Goal: Check status

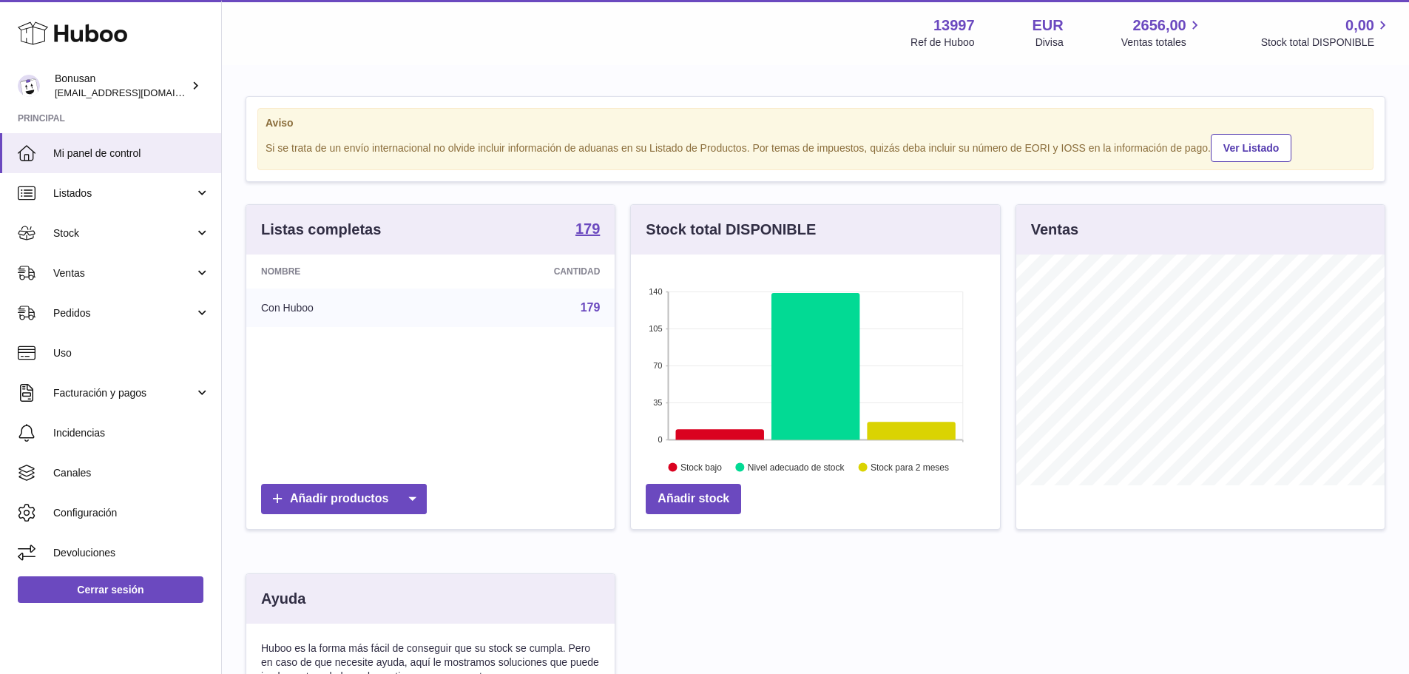
scroll to position [231, 369]
click at [141, 277] on span "Ventas" at bounding box center [123, 273] width 141 height 14
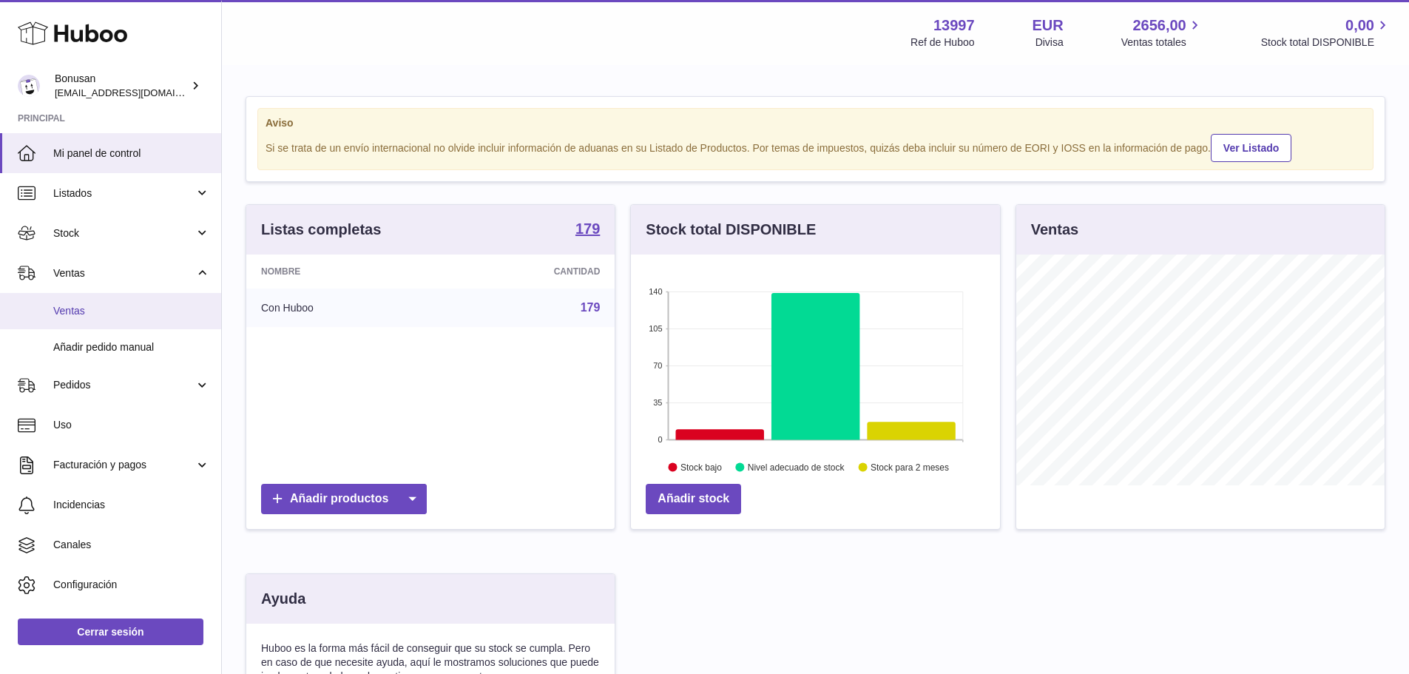
click at [98, 310] on span "Ventas" at bounding box center [131, 311] width 157 height 14
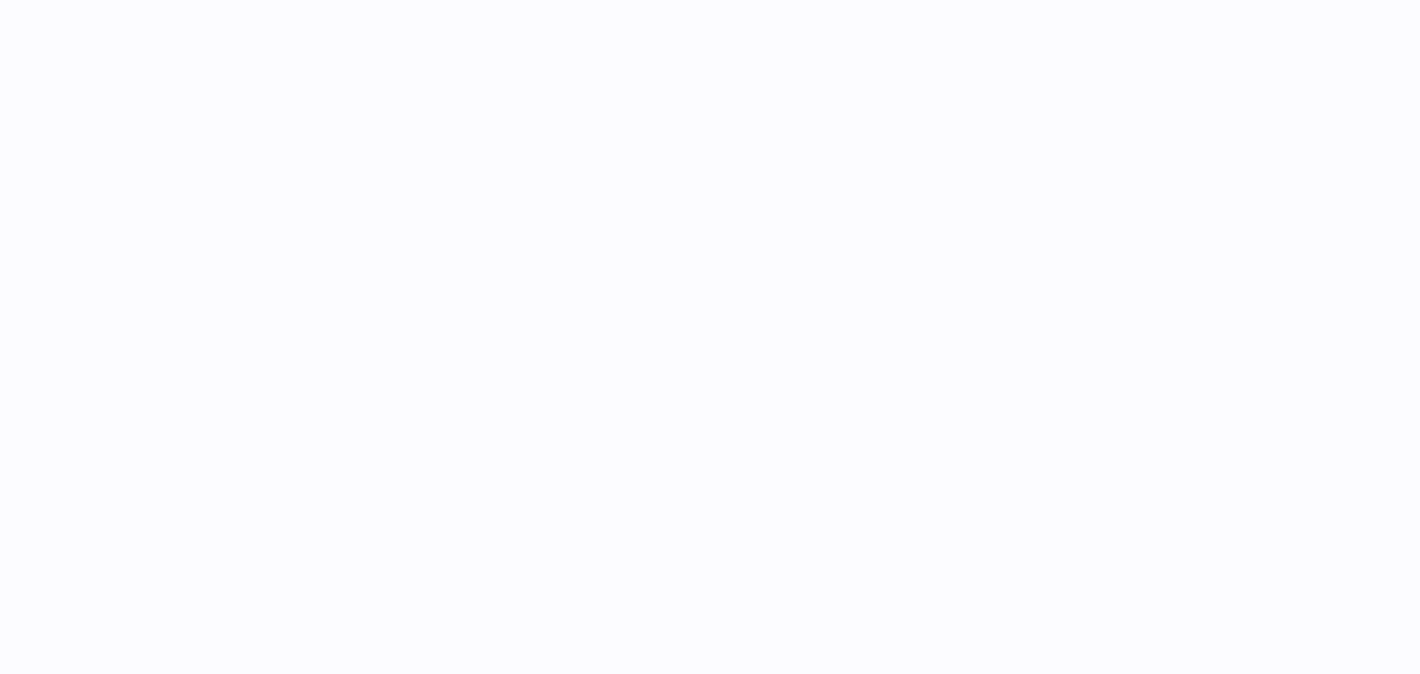
click at [72, 311] on div at bounding box center [710, 337] width 1420 height 674
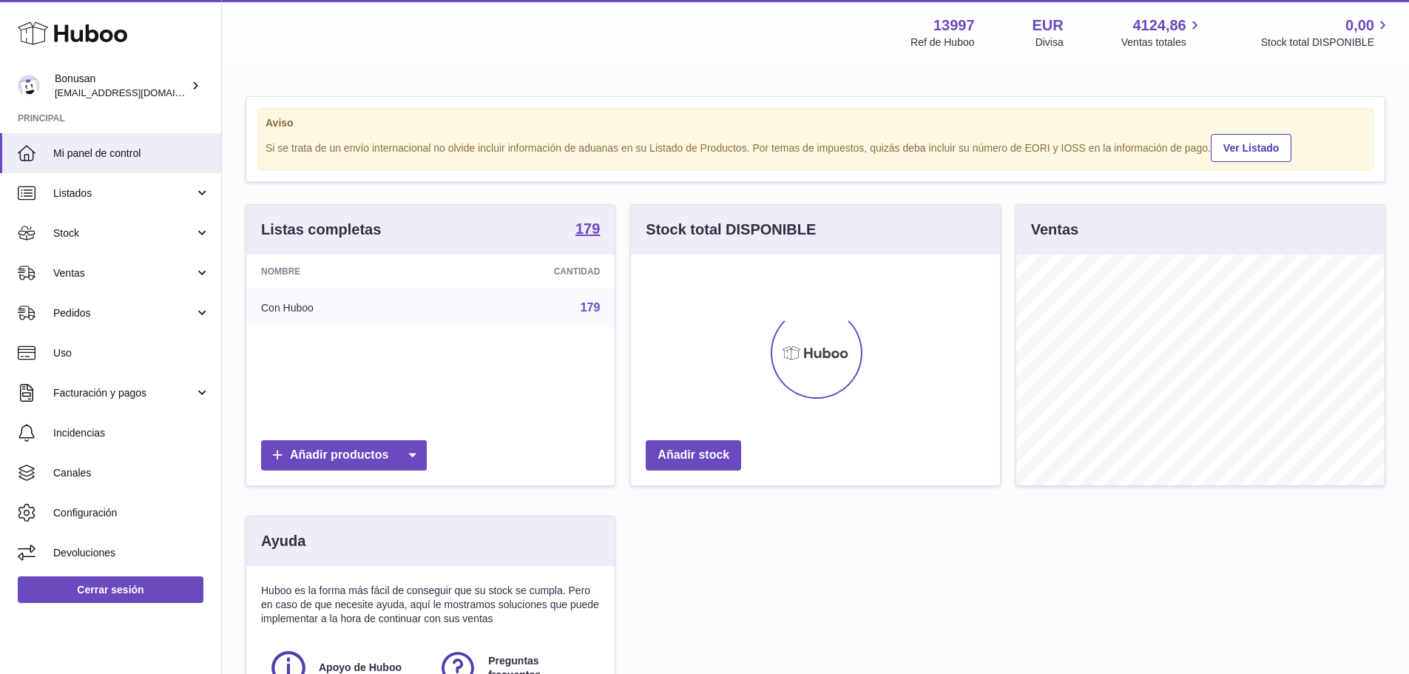
scroll to position [231, 369]
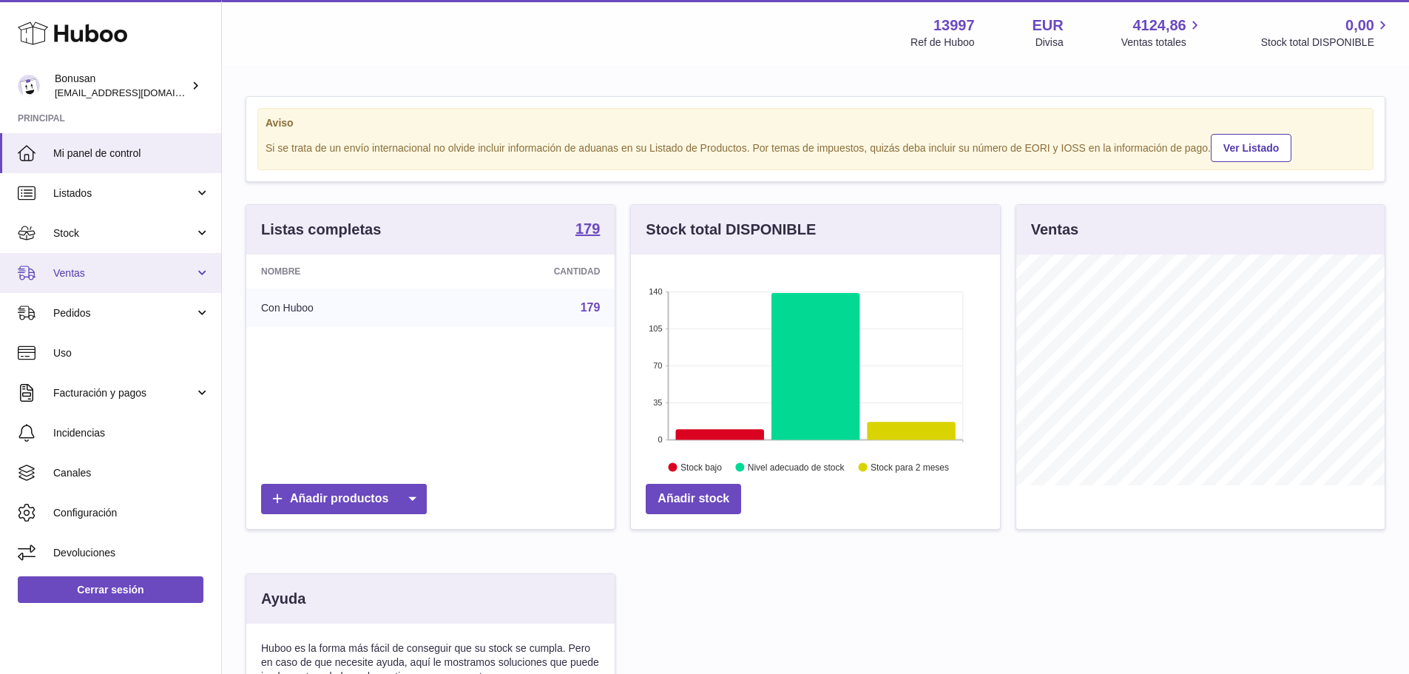
click at [112, 283] on link "Ventas" at bounding box center [110, 273] width 221 height 40
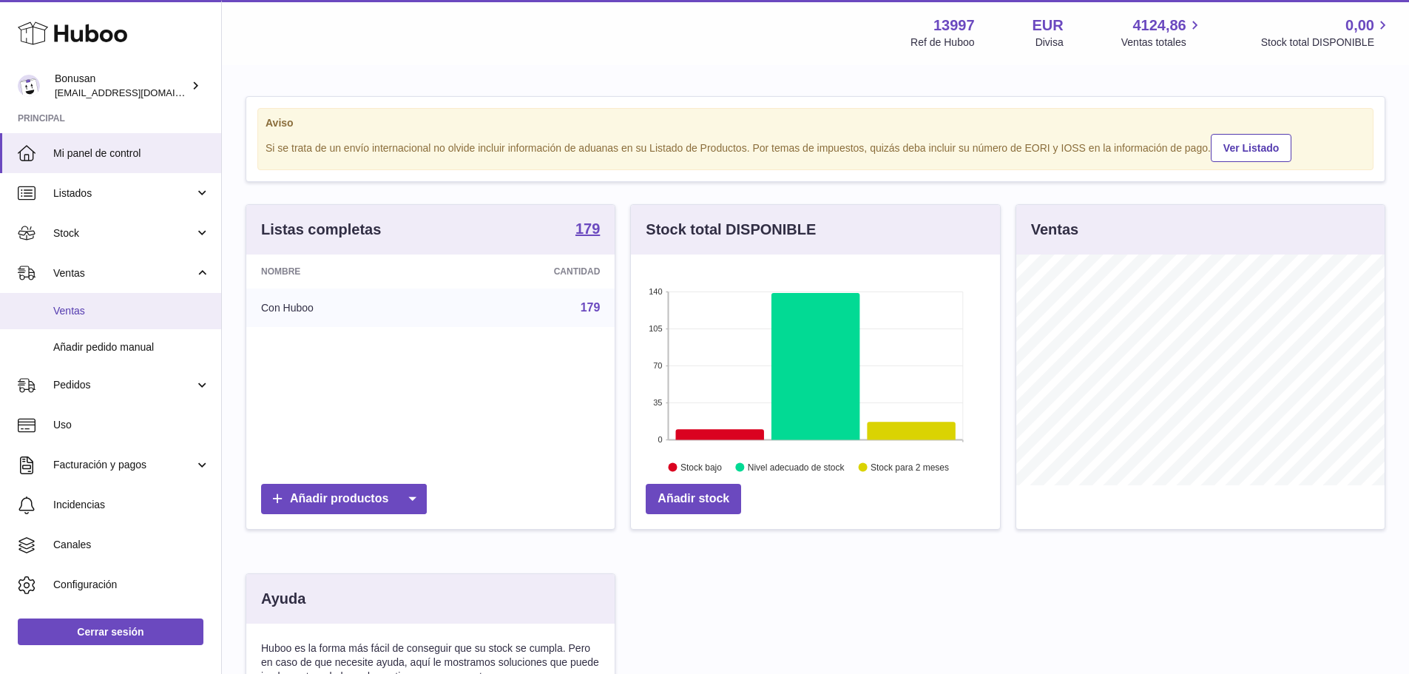
click at [79, 308] on span "Ventas" at bounding box center [131, 311] width 157 height 14
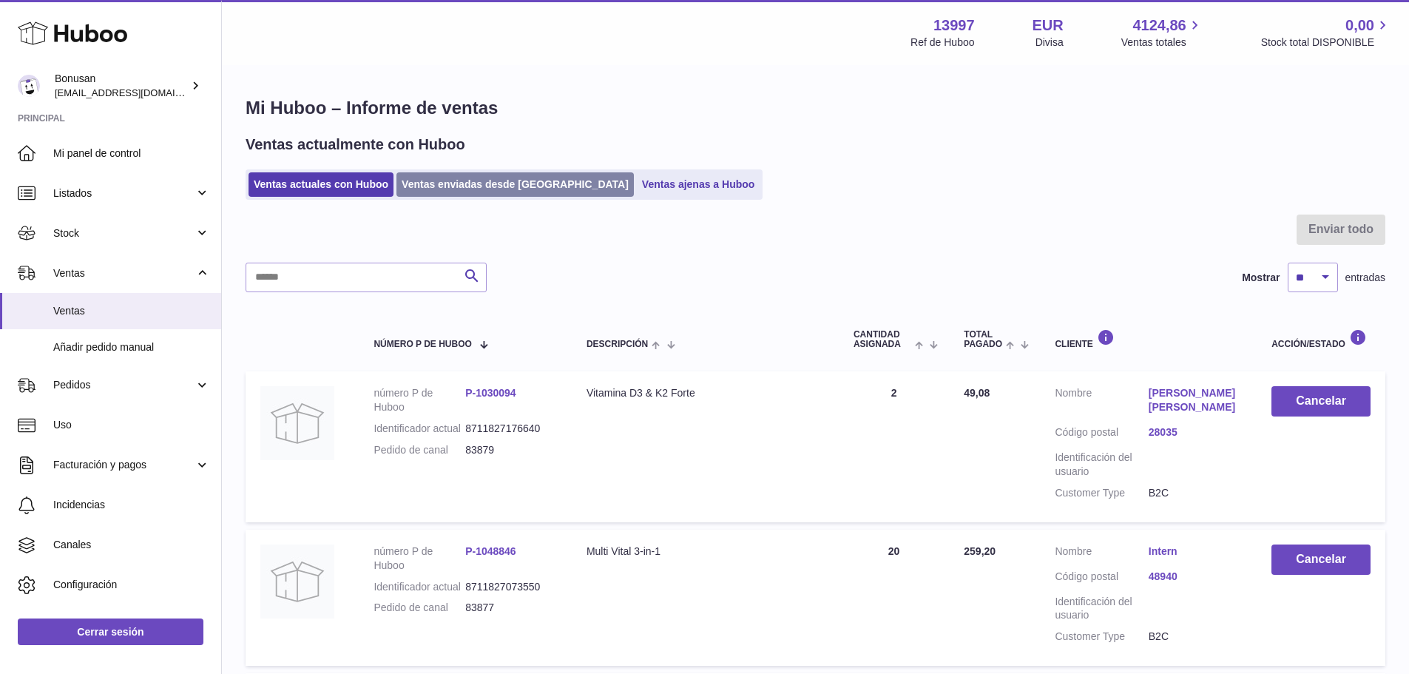
click at [473, 181] on link "Ventas enviadas desde Huboo" at bounding box center [514, 184] width 237 height 24
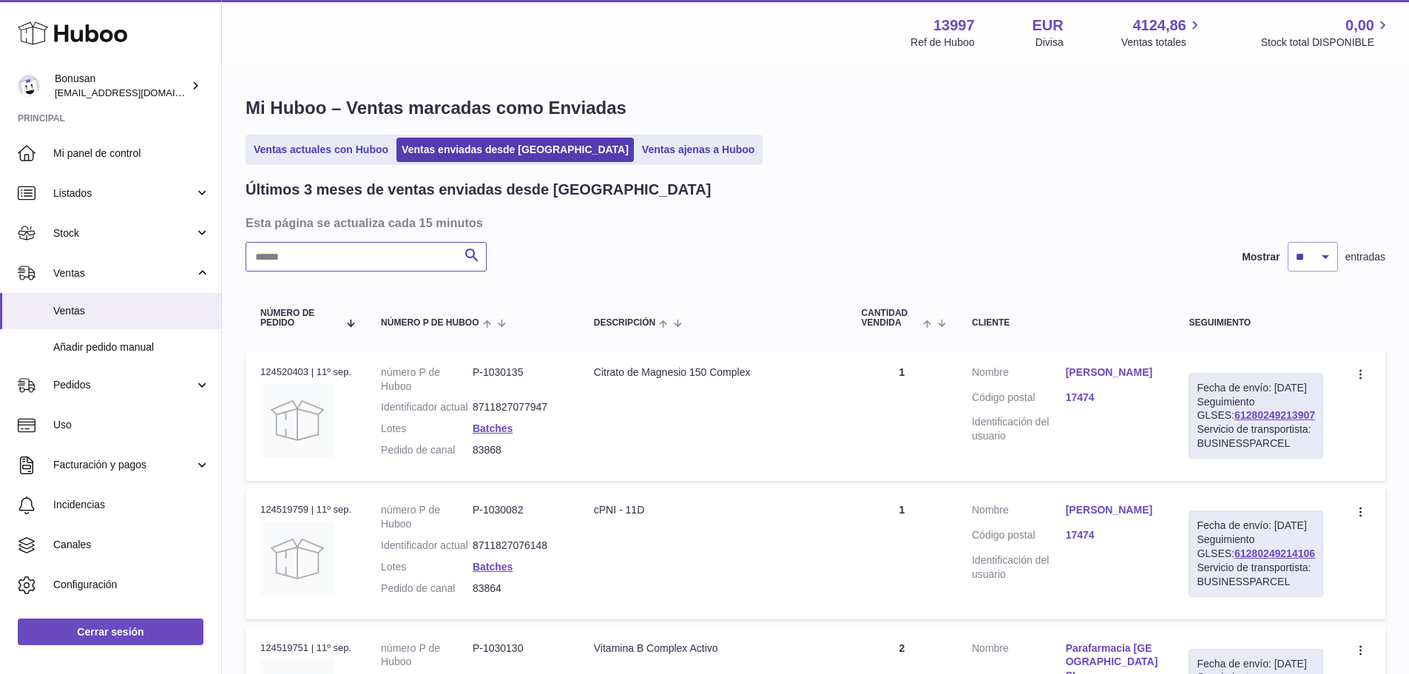
click at [388, 257] on input "text" at bounding box center [366, 257] width 241 height 30
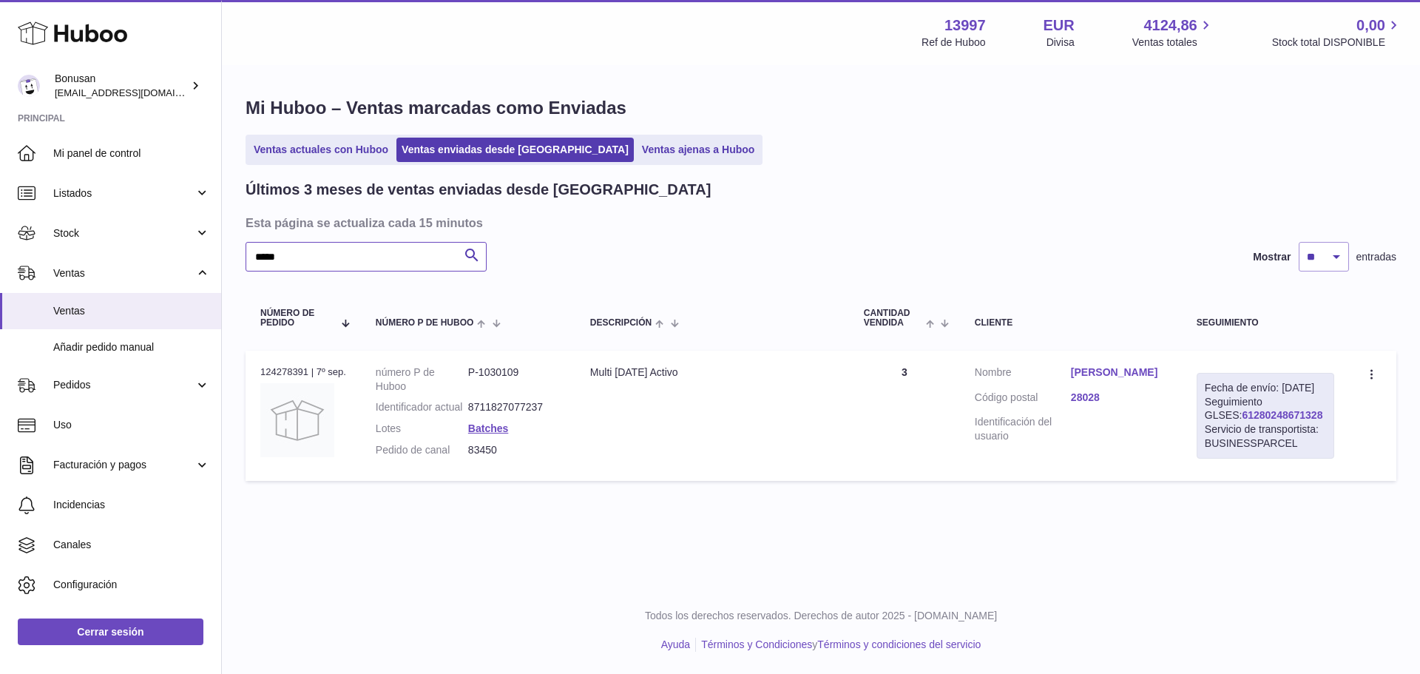
type input "*****"
click at [1242, 421] on link "61280248671328" at bounding box center [1282, 415] width 81 height 12
click at [94, 226] on link "Stock" at bounding box center [110, 233] width 221 height 40
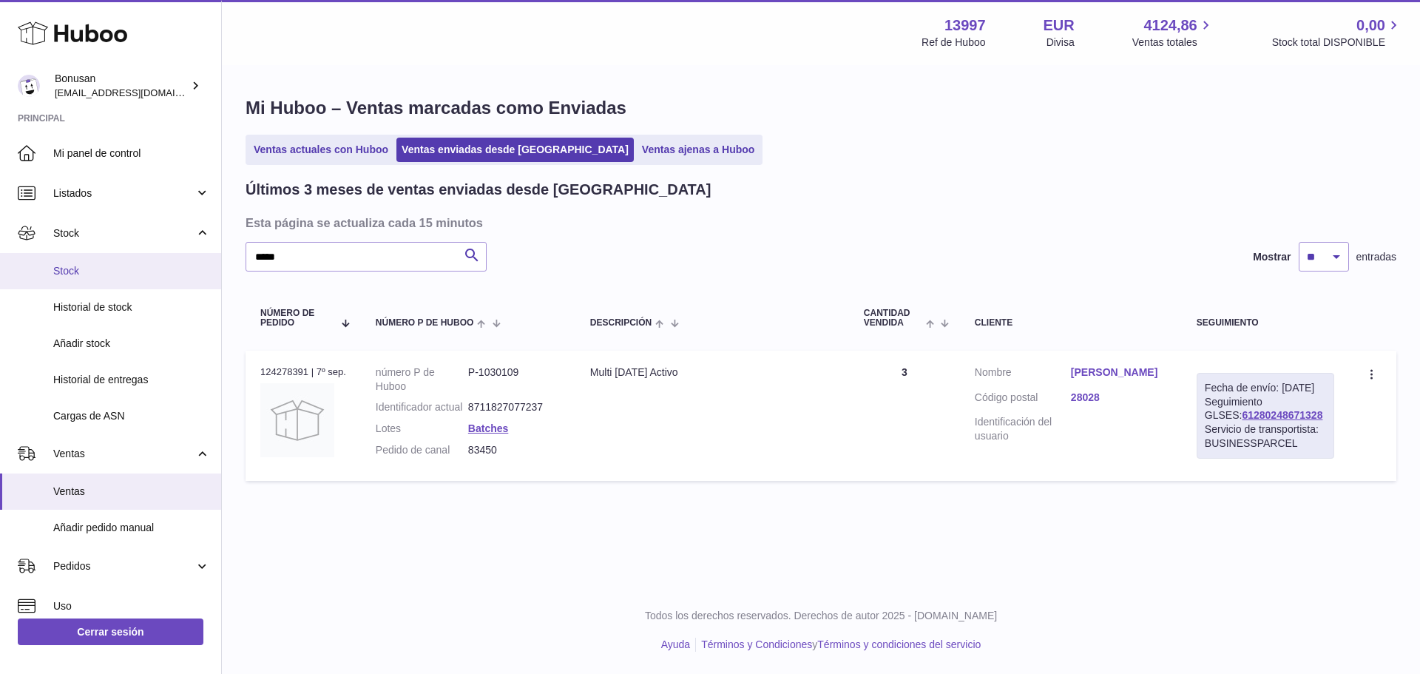
click at [69, 270] on span "Stock" at bounding box center [131, 271] width 157 height 14
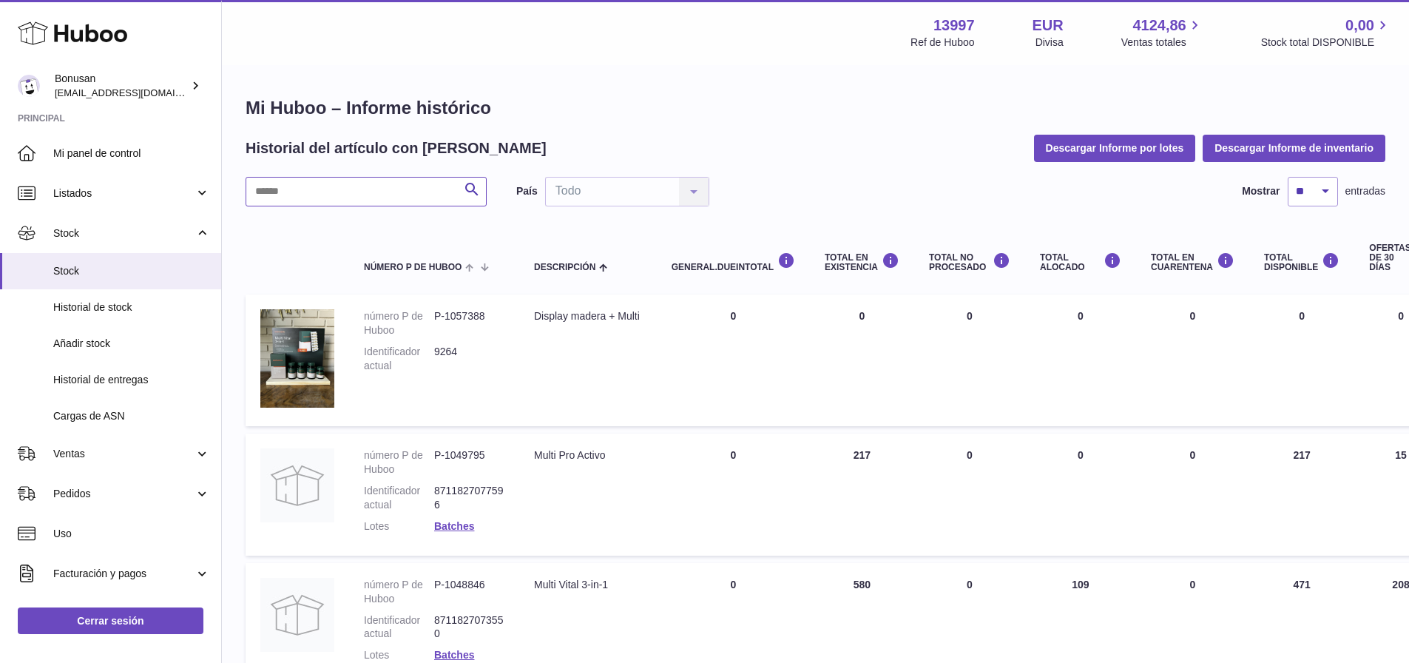
click at [353, 192] on input "text" at bounding box center [366, 192] width 241 height 30
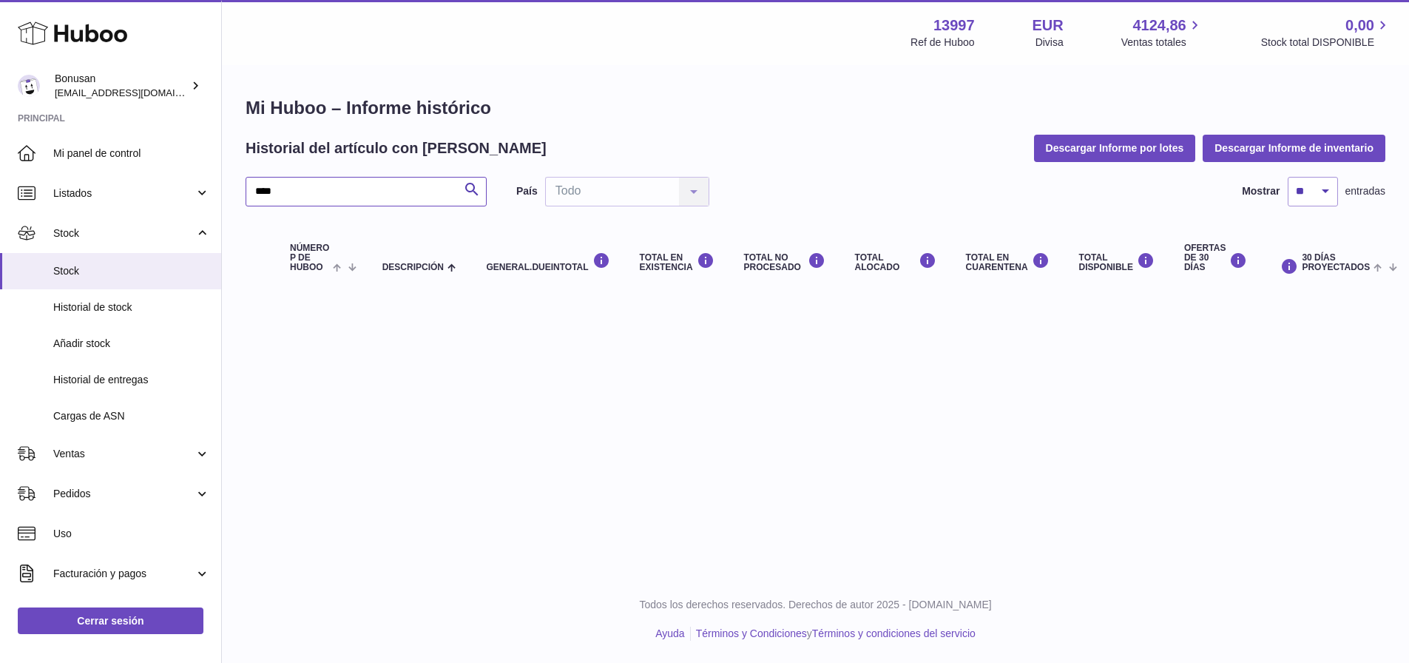
drag, startPoint x: 260, startPoint y: 190, endPoint x: 243, endPoint y: 192, distance: 17.1
click at [243, 192] on div "Mi Huboo – Informe histórico Historial del artículo con [PERSON_NAME] Informe p…" at bounding box center [815, 195] width 1187 height 257
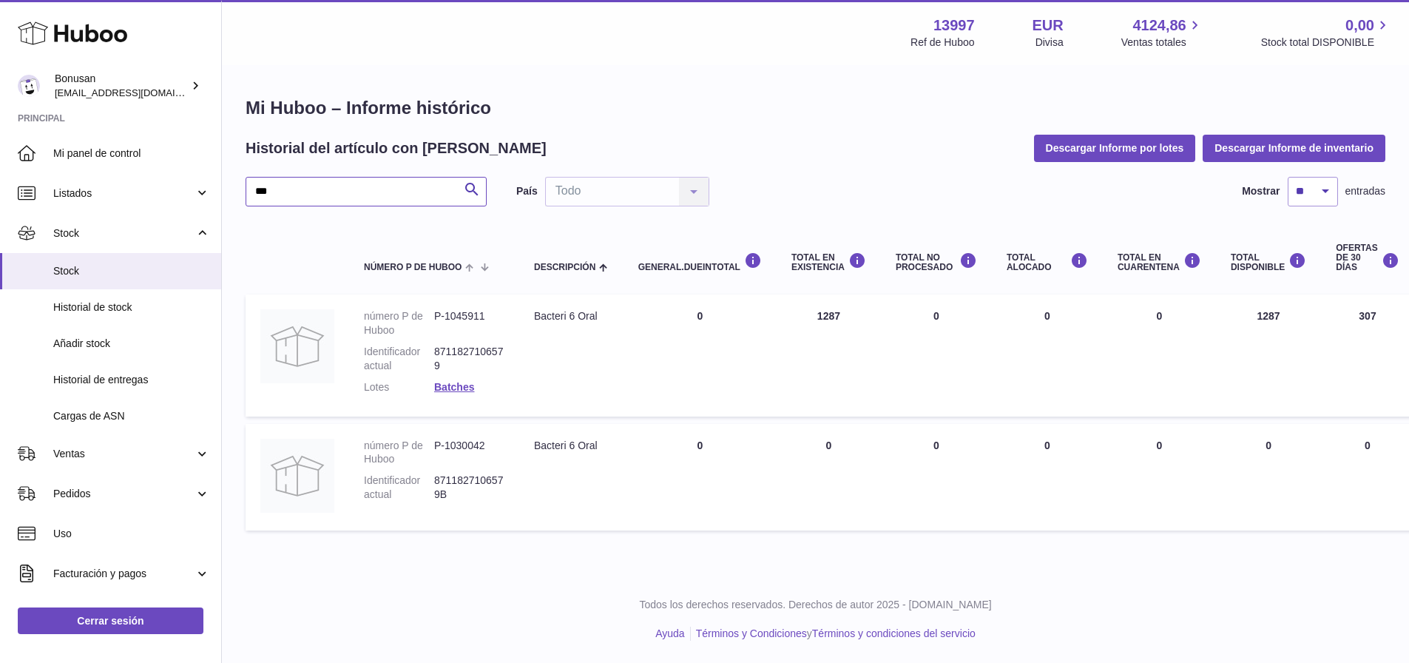
type input "***"
